Goal: Find contact information: Find contact information

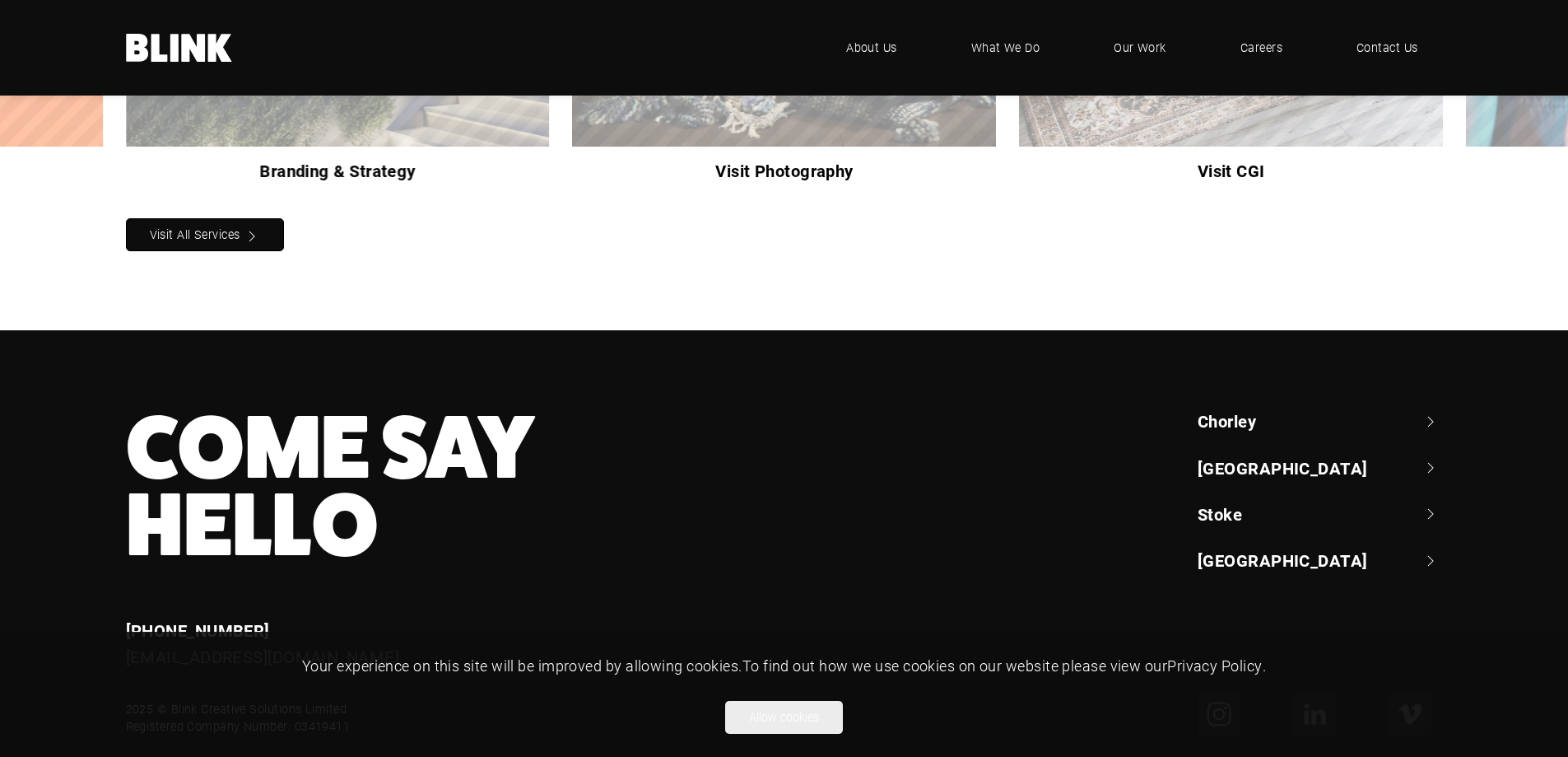
scroll to position [1828, 0]
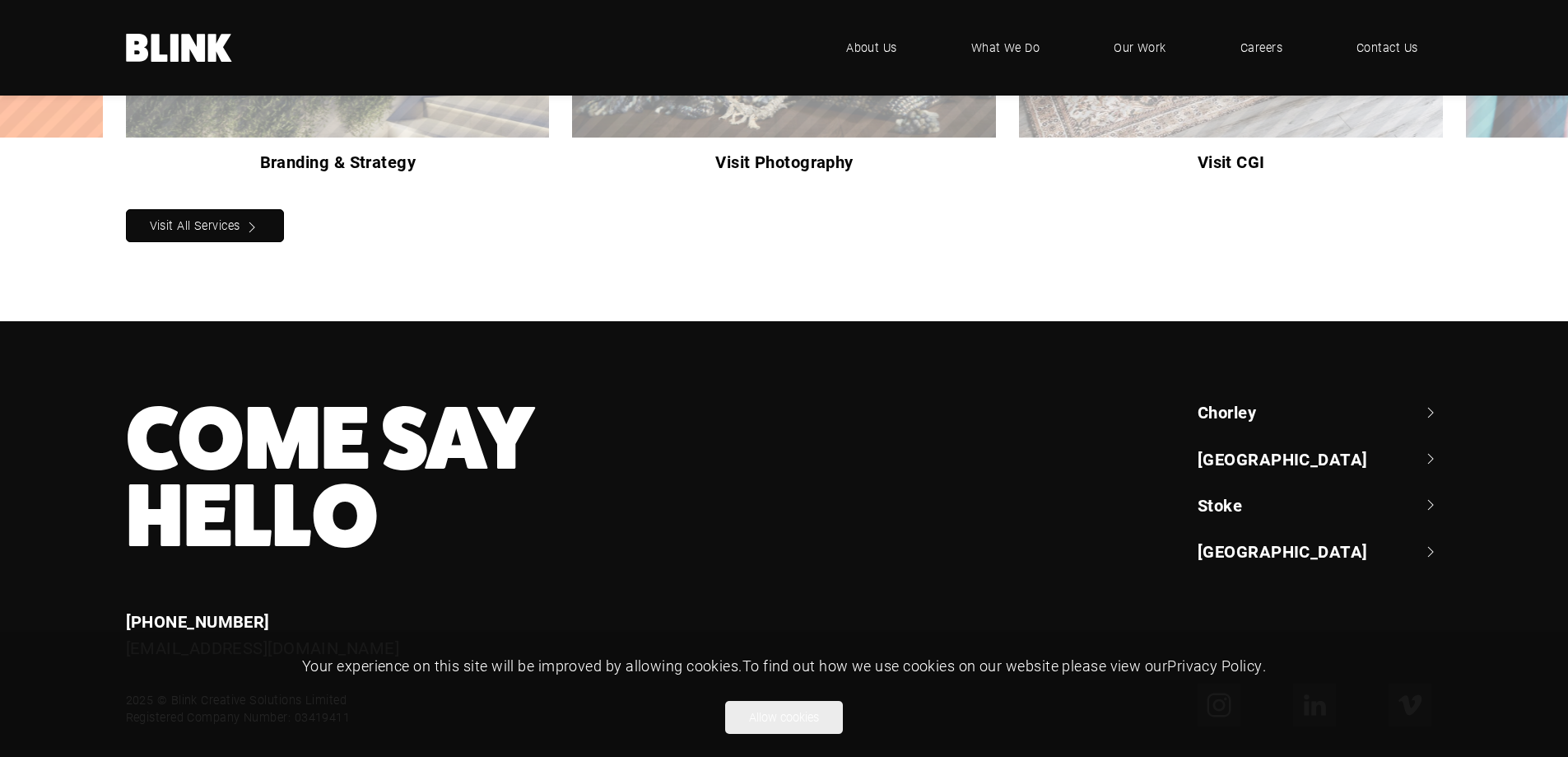
click at [1259, 400] on link "Chorley" at bounding box center [1319, 411] width 246 height 23
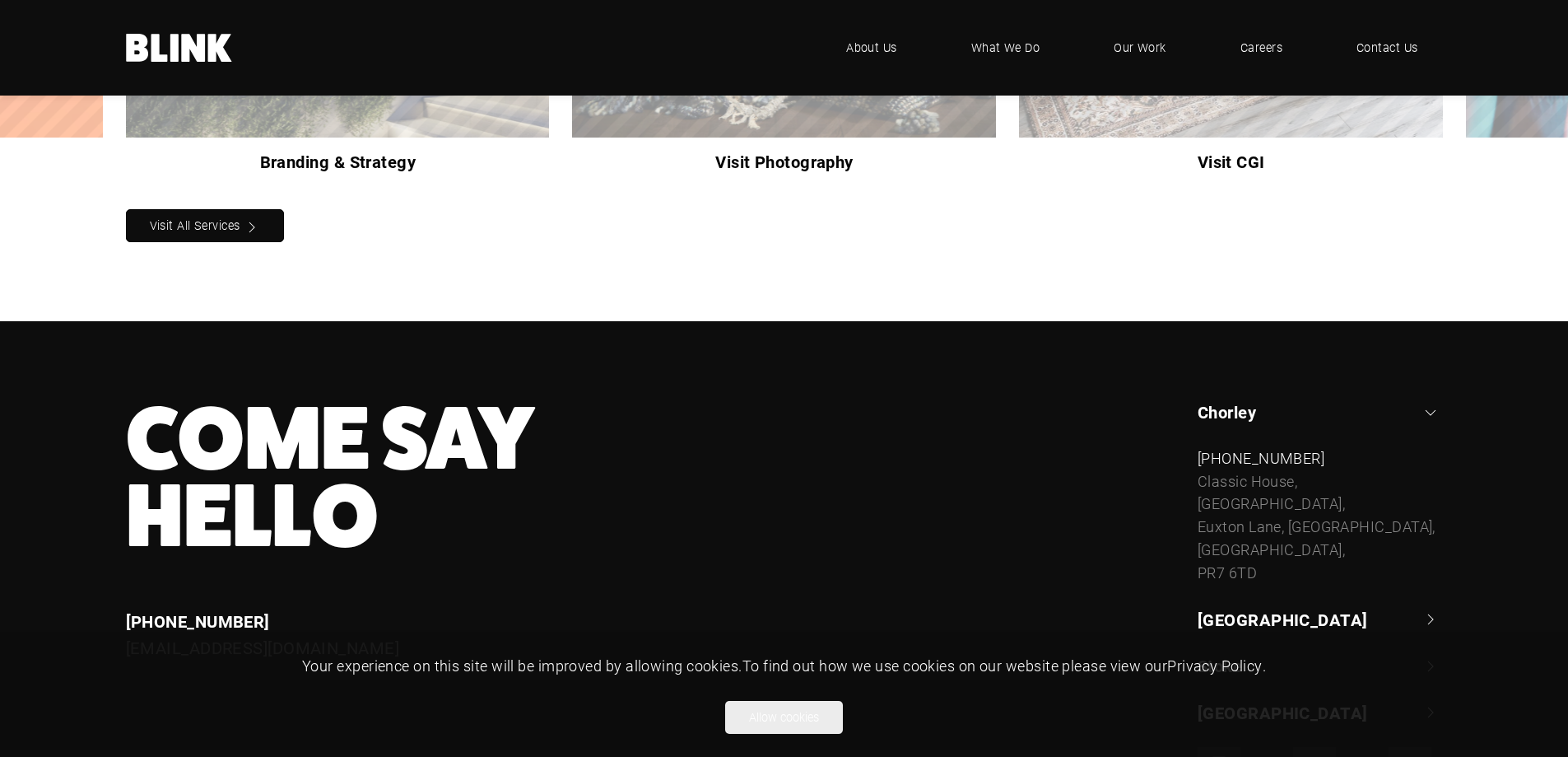
drag, startPoint x: 1200, startPoint y: 436, endPoint x: 1333, endPoint y: 454, distance: 134.2
click at [1333, 470] on div "[STREET_ADDRESS]" at bounding box center [1319, 527] width 246 height 114
copy div "Classic House, [GEOGRAPHIC_DATA],"
drag, startPoint x: 1281, startPoint y: 505, endPoint x: 1178, endPoint y: 480, distance: 106.0
click at [1178, 480] on div "[GEOGRAPHIC_DATA] +44 (0) 1257 264 [STREET_ADDRESS] [PHONE_NUMBER] [STREET_ADDR…" at bounding box center [1308, 561] width 268 height 324
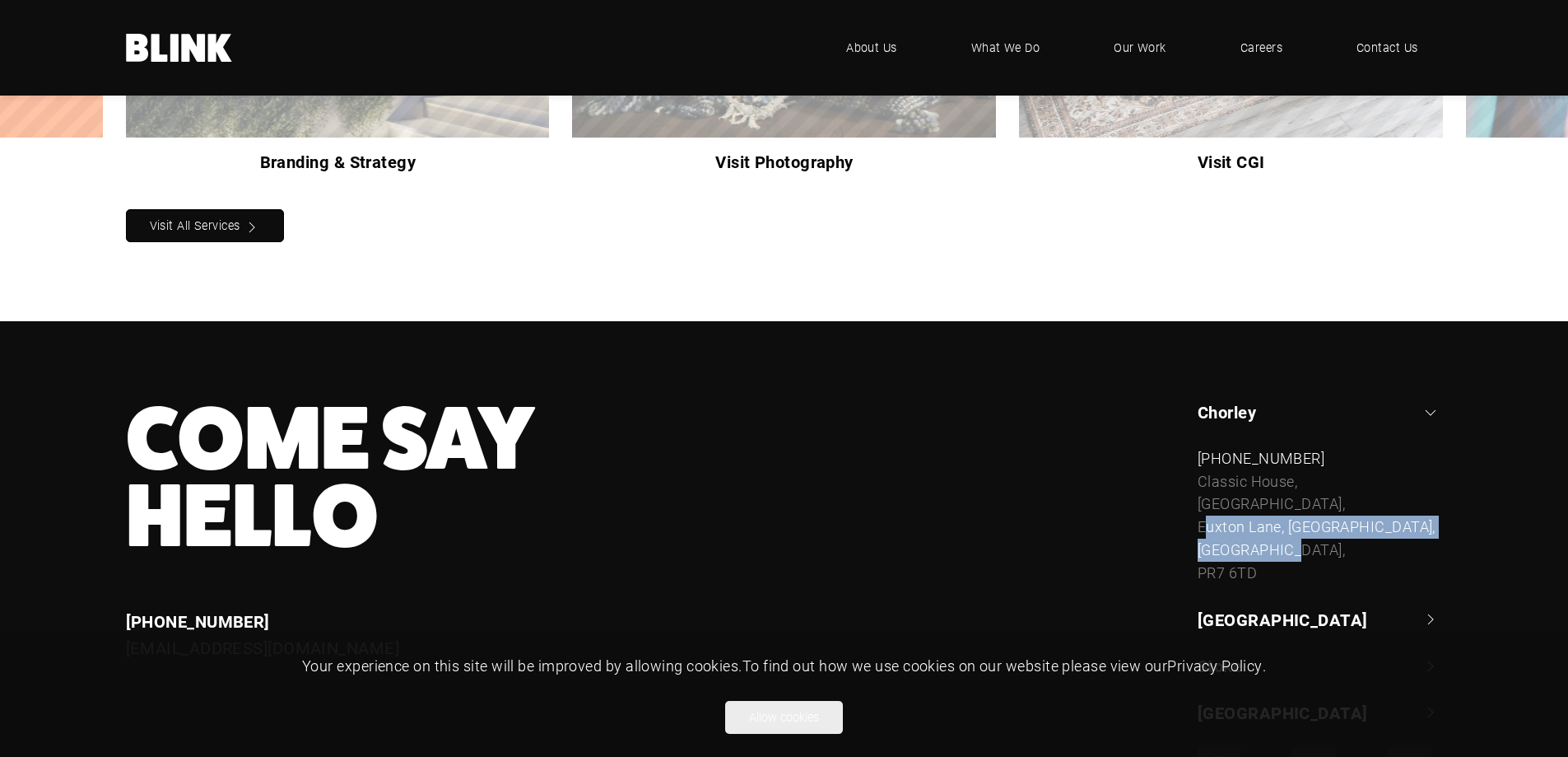
copy div "[GEOGRAPHIC_DATA], [GEOGRAPHIC_DATA], [GEOGRAPHIC_DATA],"
drag, startPoint x: 1253, startPoint y: 524, endPoint x: 1179, endPoint y: 527, distance: 74.1
click at [1179, 527] on div "[GEOGRAPHIC_DATA] +44 (0) 1257 264 [STREET_ADDRESS] [PHONE_NUMBER] [STREET_ADDR…" at bounding box center [1308, 561] width 268 height 324
copy div "PR7 6TD"
